Goal: Check status: Check status

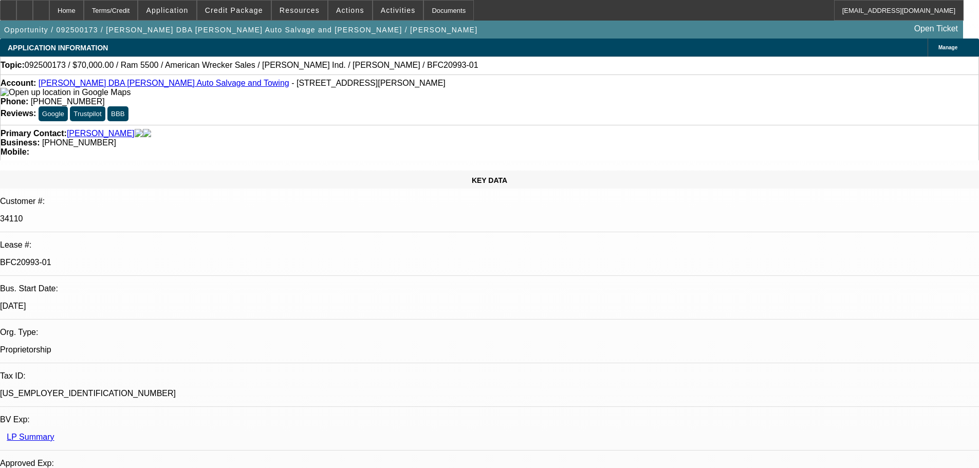
select select "0"
select select "2"
select select "0"
select select "2"
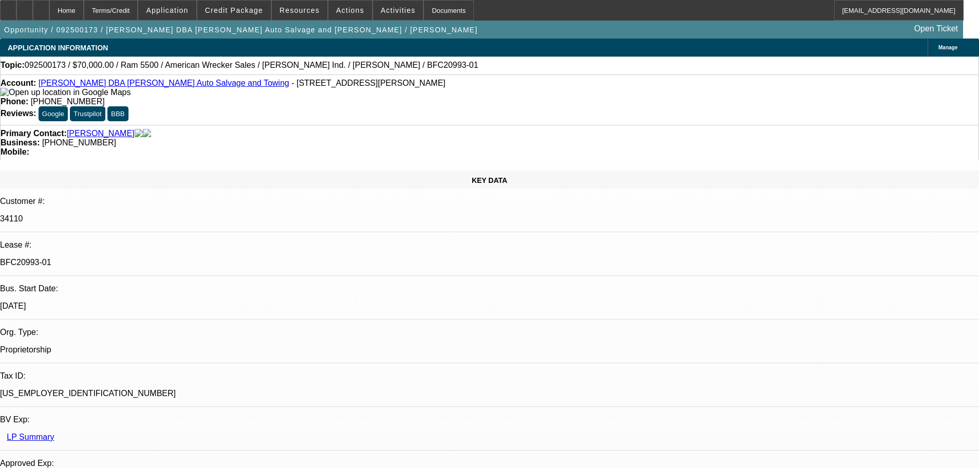
select select "0"
select select "2"
select select "0"
select select "6"
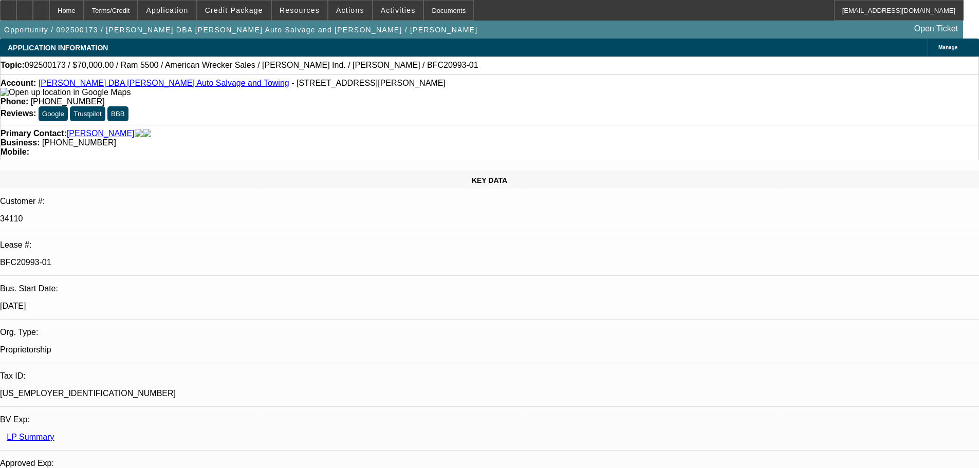
select select "0"
select select "2"
select select "0"
select select "6"
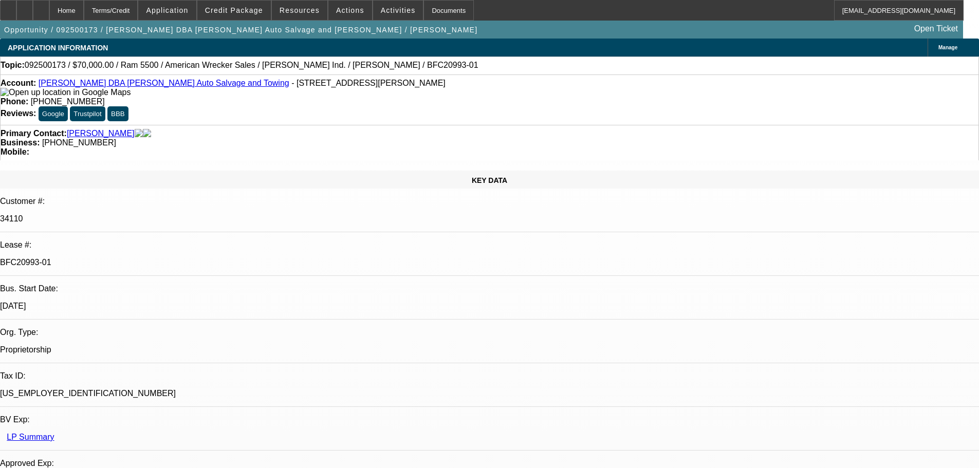
select select "0"
select select "2"
select select "0.1"
select select "4"
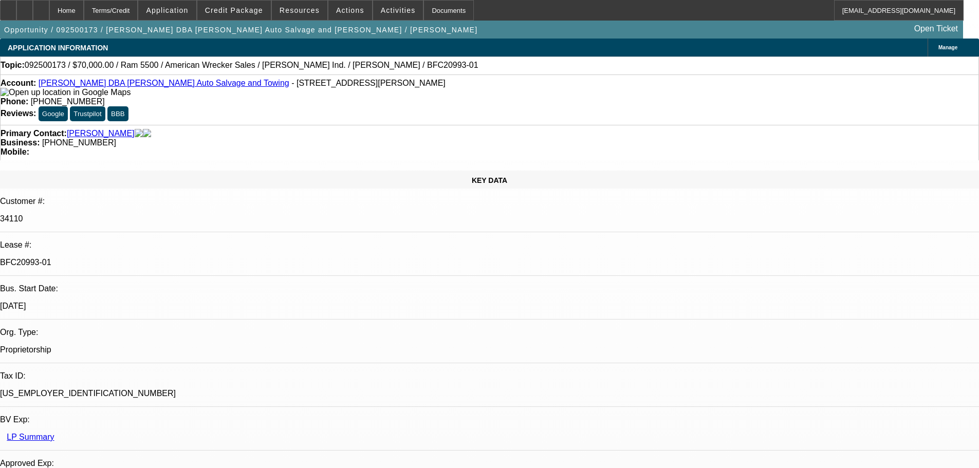
drag, startPoint x: 287, startPoint y: 67, endPoint x: 228, endPoint y: 67, distance: 59.1
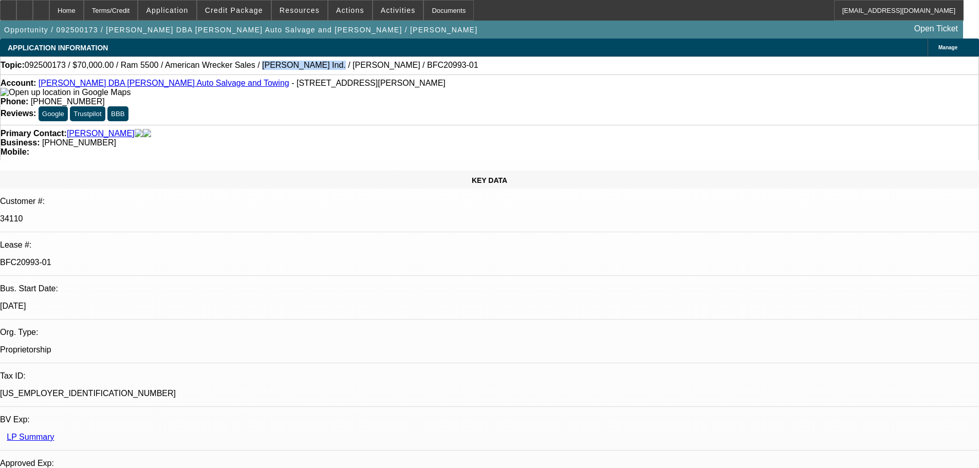
click at [228, 67] on span "092500173 / $70,000.00 / Ram 5500 / American Wrecker Sales / [PERSON_NAME] Ind.…" at bounding box center [252, 65] width 454 height 9
copy span "[PERSON_NAME]"
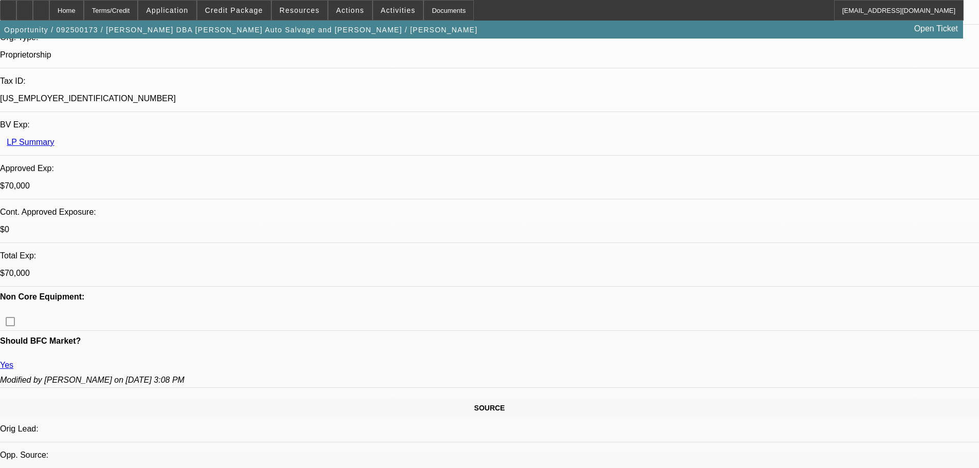
scroll to position [206, 0]
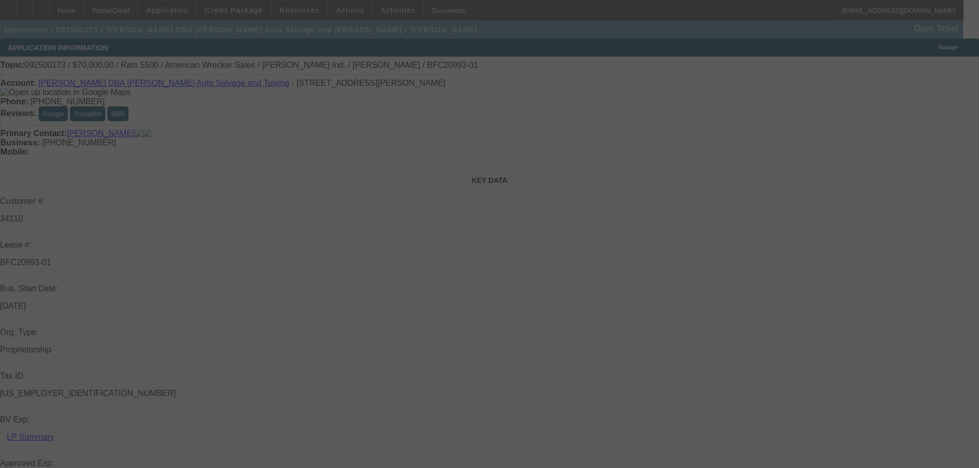
click at [275, 12] on div at bounding box center [489, 234] width 979 height 468
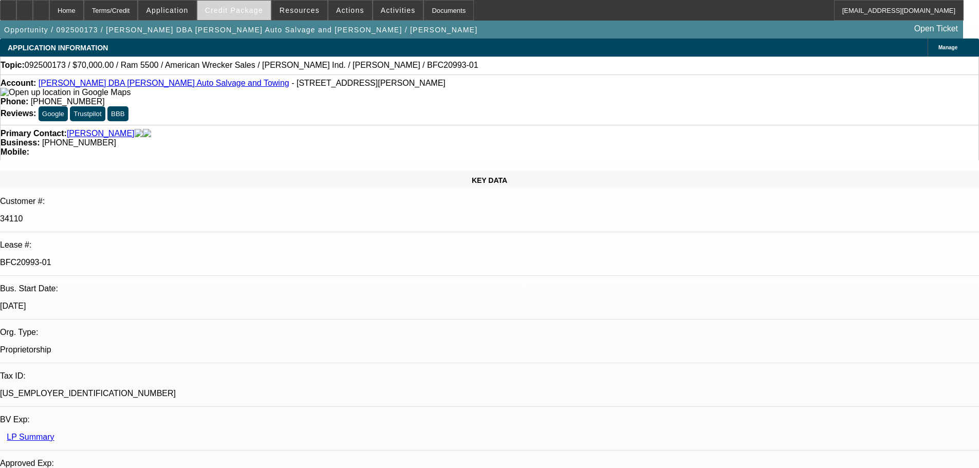
select select "0"
select select "2"
select select "0"
select select "2"
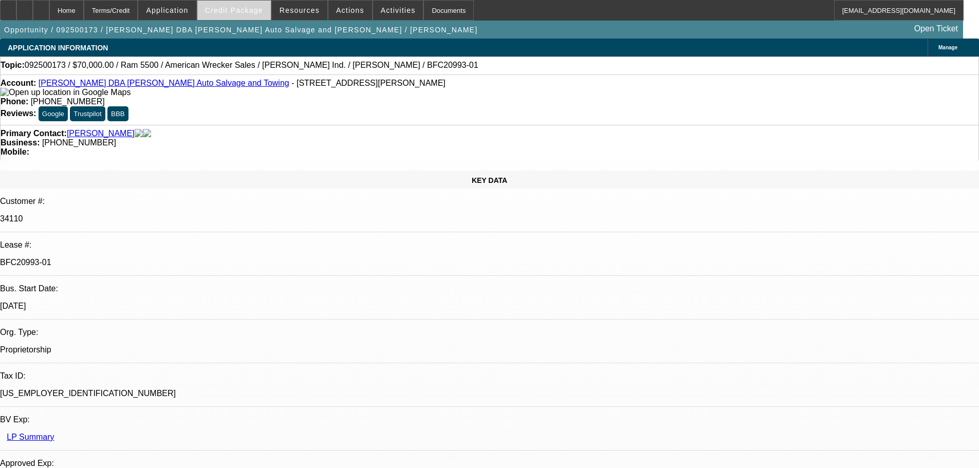
select select "0"
select select "2"
select select "0"
select select "6"
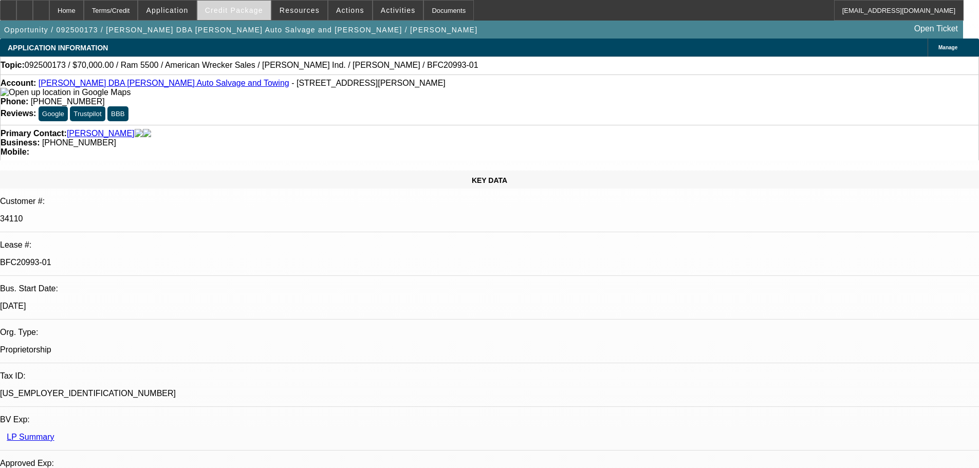
select select "0"
select select "2"
select select "0"
select select "6"
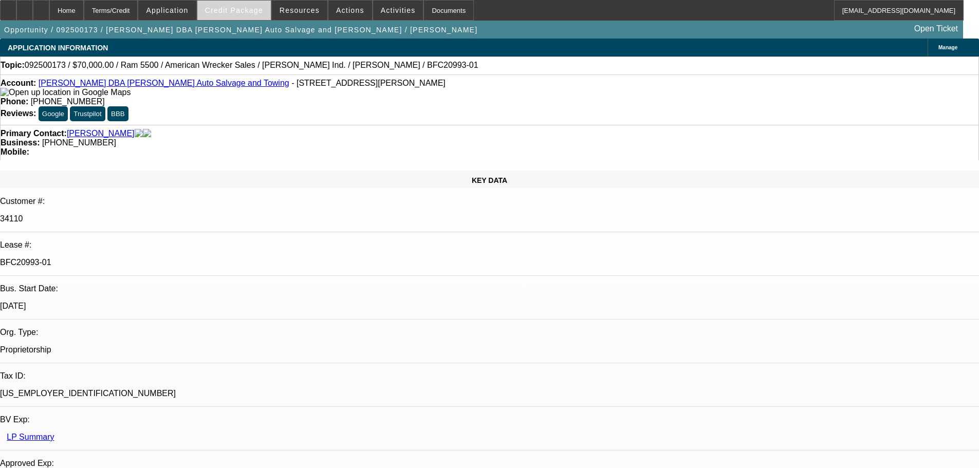
select select "0"
select select "2"
select select "0.1"
select select "4"
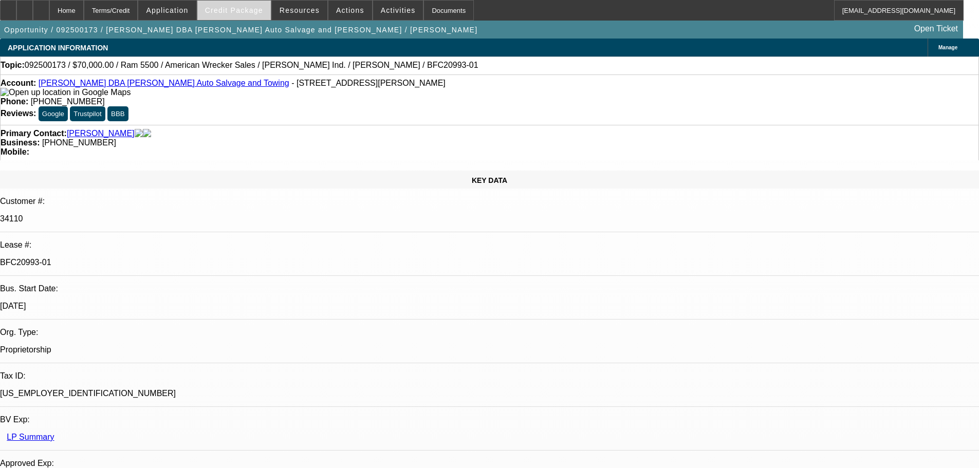
click at [271, 12] on span at bounding box center [233, 10] width 73 height 25
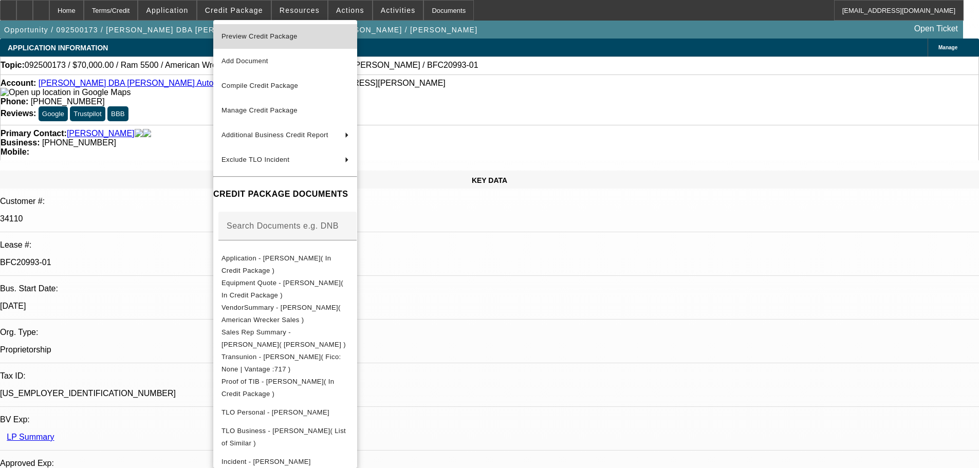
click at [253, 41] on span "Preview Credit Package" at bounding box center [284, 36] width 127 height 12
